Goal: Task Accomplishment & Management: Manage account settings

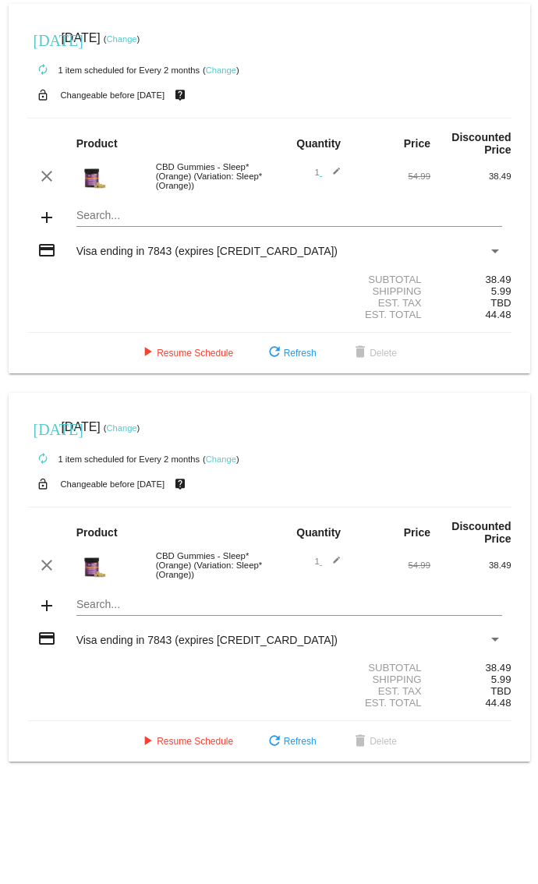
click at [198, 116] on span "play_arrow Resume Schedule" at bounding box center [185, 353] width 95 height 11
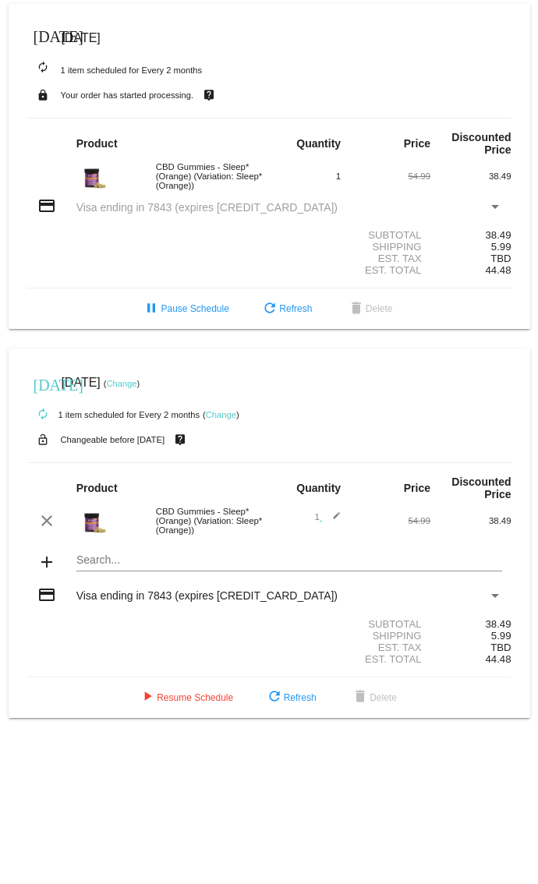
click at [218, 102] on mat-icon "live_help" at bounding box center [209, 95] width 19 height 20
click at [211, 100] on mat-icon "live_help" at bounding box center [209, 95] width 19 height 20
click at [217, 84] on div "autorenew 1 item scheduled for Every 2 months" at bounding box center [269, 69] width 484 height 31
click at [218, 95] on mat-icon "live_help" at bounding box center [209, 95] width 19 height 20
click at [213, 101] on mat-icon "live_help" at bounding box center [209, 95] width 19 height 20
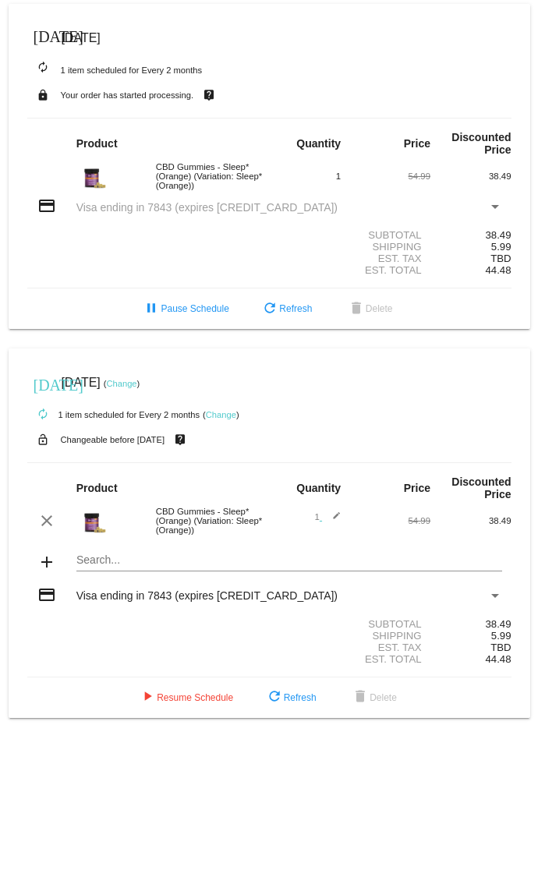
click at [221, 93] on div "lock Your order has started processing. live_help" at bounding box center [269, 95] width 484 height 20
click at [47, 97] on mat-icon "lock" at bounding box center [43, 95] width 19 height 20
click at [217, 97] on mat-icon "live_help" at bounding box center [209, 95] width 19 height 20
click at [214, 97] on mat-icon "live_help" at bounding box center [209, 95] width 19 height 20
click at [215, 94] on mat-icon "live_help" at bounding box center [209, 95] width 19 height 20
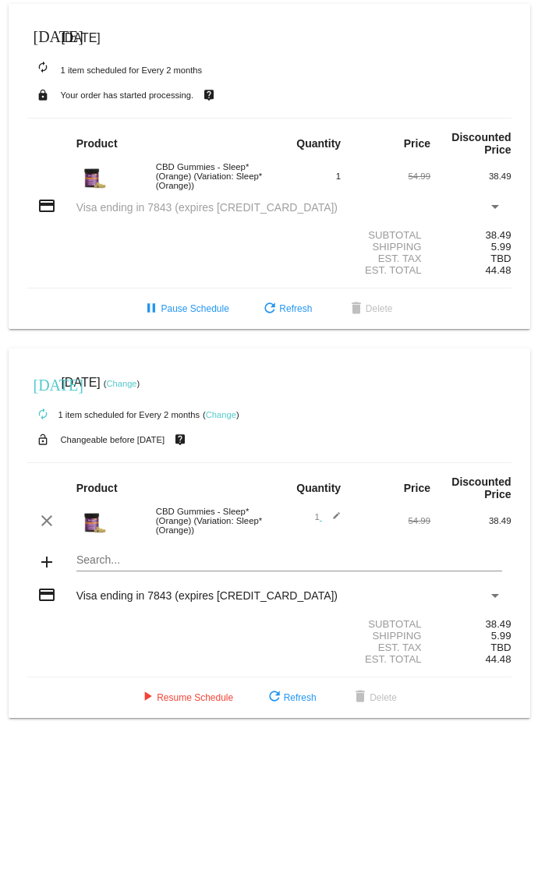
click at [219, 107] on mat-card "[DATE] [DATE] autorenew 1 item scheduled for Every 2 months lock Your order has…" at bounding box center [269, 166] width 521 height 325
click at [222, 98] on div "lock Your order has started processing. live_help" at bounding box center [269, 95] width 484 height 20
click at [225, 88] on div "lock Your order has started processing. live_help" at bounding box center [269, 95] width 484 height 20
click at [220, 97] on div "lock Your order has started processing. live_help" at bounding box center [269, 95] width 484 height 20
click at [218, 95] on mat-icon "live_help" at bounding box center [209, 95] width 19 height 20
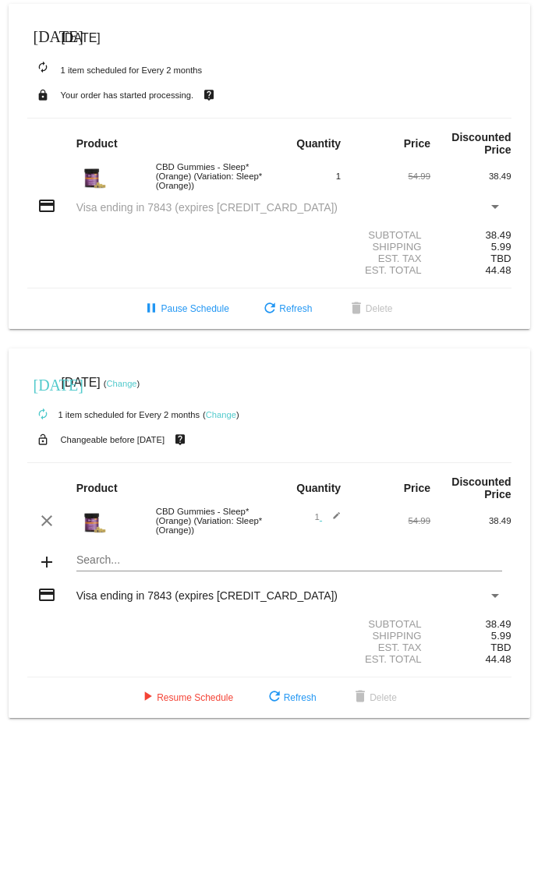
click at [218, 101] on mat-icon "live_help" at bounding box center [209, 95] width 19 height 20
click at [210, 96] on mat-icon "live_help" at bounding box center [209, 95] width 19 height 20
click at [216, 98] on mat-icon "live_help" at bounding box center [209, 95] width 19 height 20
click at [100, 96] on small "Your order has started processing." at bounding box center [127, 94] width 133 height 9
click at [59, 94] on div "lock Your order has started processing. live_help" at bounding box center [269, 95] width 484 height 20
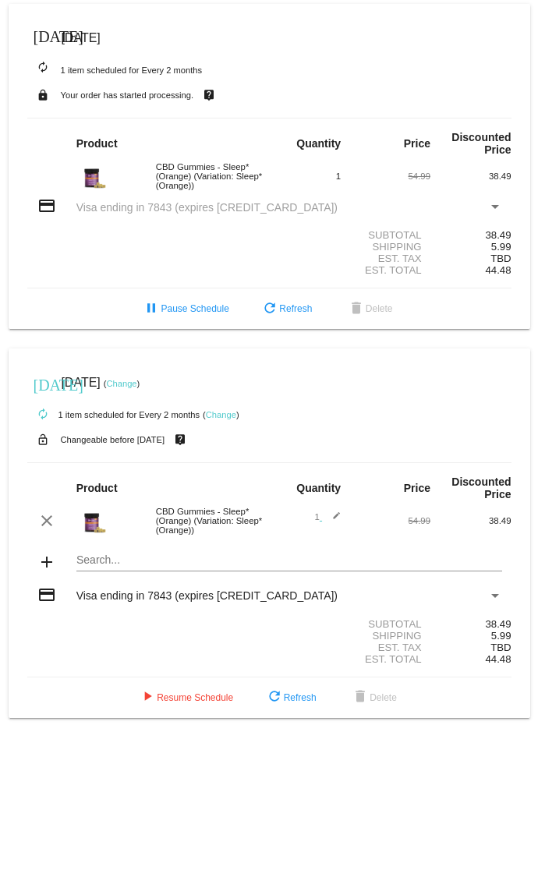
click at [164, 99] on small "Your order has started processing." at bounding box center [127, 94] width 133 height 9
click at [144, 116] on span "Visa ending in 7843 (expires [CREDIT_CARD_DATA])" at bounding box center [206, 207] width 261 height 12
